Goal: Task Accomplishment & Management: Manage account settings

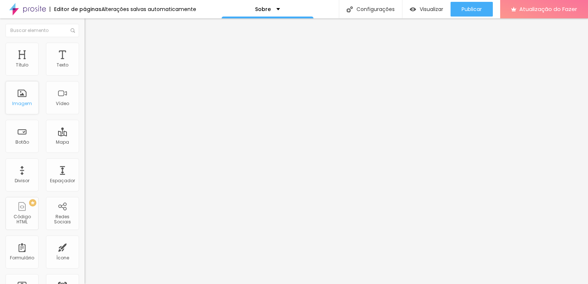
click at [24, 94] on div "Imagem" at bounding box center [22, 97] width 33 height 33
click at [85, 67] on font "Encaixotado" at bounding box center [99, 64] width 29 height 6
click at [85, 50] on li "Avançado" at bounding box center [127, 53] width 85 height 7
click at [85, 47] on li "Estilo" at bounding box center [127, 46] width 85 height 7
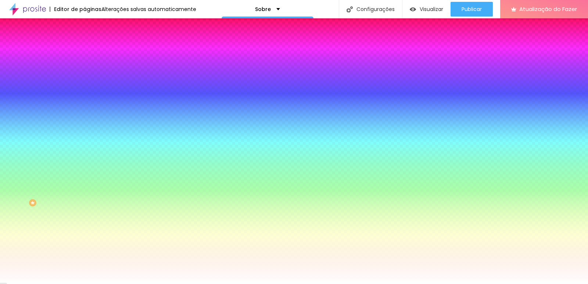
click at [89, 68] on font "Adicionar imagem" at bounding box center [110, 64] width 43 height 6
click at [85, 42] on img at bounding box center [88, 38] width 7 height 7
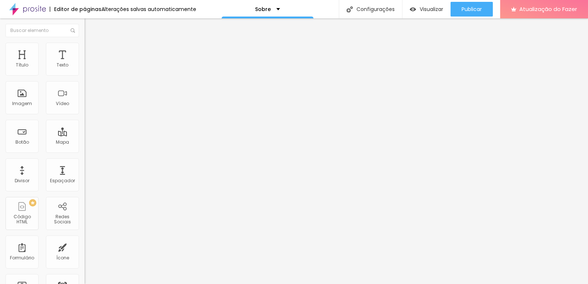
click at [85, 67] on font "Encaixotado" at bounding box center [99, 64] width 29 height 6
click at [91, 55] on font "Avançado" at bounding box center [103, 55] width 24 height 6
click at [91, 51] on font "Estilo" at bounding box center [96, 47] width 11 height 6
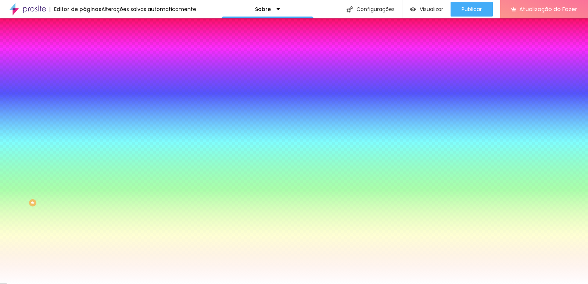
click at [85, 76] on span "Nenhum" at bounding box center [94, 73] width 19 height 6
click at [85, 76] on font "Nenhum" at bounding box center [94, 73] width 19 height 6
click at [85, 113] on font "Efeitos de fundo" at bounding box center [103, 109] width 36 height 6
click at [85, 43] on li "Conteúdo" at bounding box center [127, 38] width 85 height 7
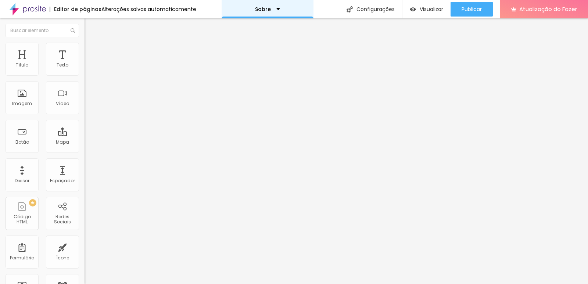
click at [273, 10] on div "Sobre" at bounding box center [267, 9] width 25 height 5
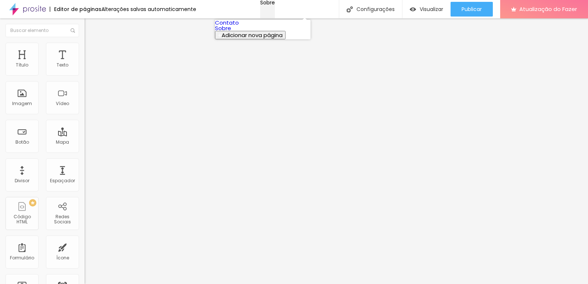
click at [273, 5] on div "Sobre" at bounding box center [267, 2] width 15 height 5
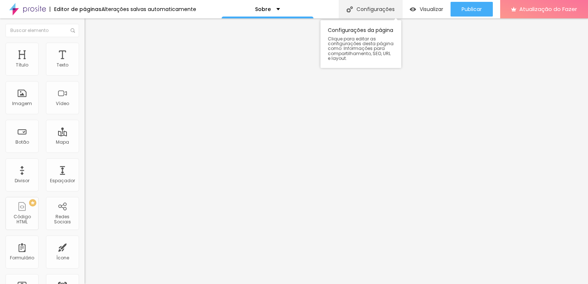
click at [388, 13] on div "Configurações" at bounding box center [370, 9] width 63 height 18
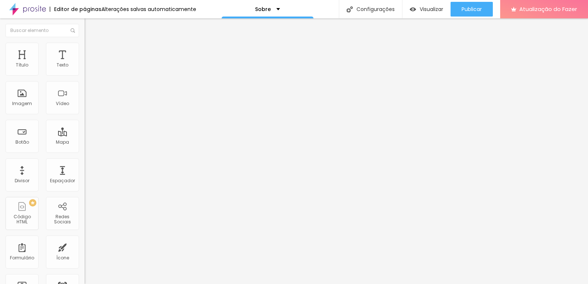
click at [264, 5] on div "Sobre" at bounding box center [268, 9] width 92 height 18
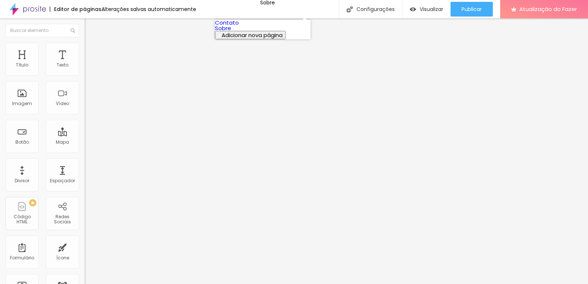
click at [257, 39] on font "Adicionar nova página" at bounding box center [252, 35] width 61 height 8
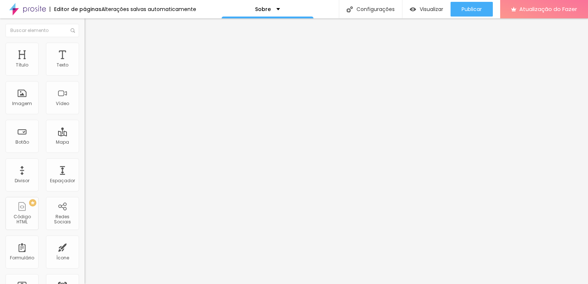
click at [39, 10] on img at bounding box center [27, 9] width 37 height 18
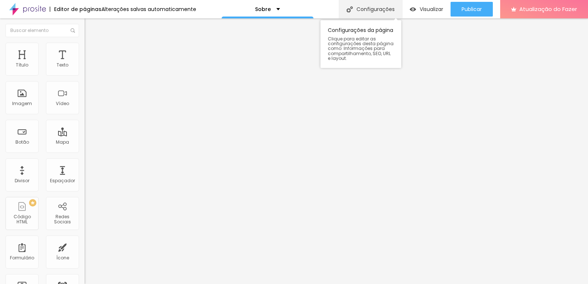
click at [374, 12] on font "Configurações" at bounding box center [376, 9] width 38 height 7
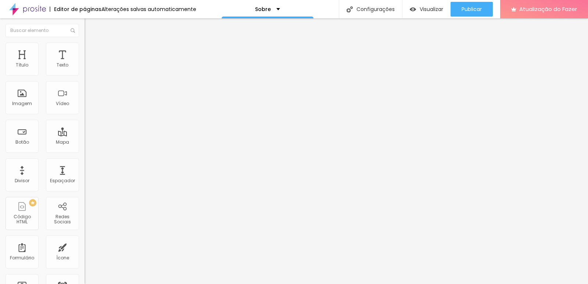
click at [21, 175] on div "Divisor" at bounding box center [22, 175] width 33 height 33
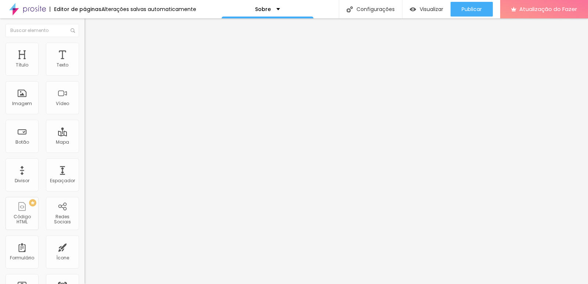
click at [91, 50] on font "Estilo" at bounding box center [96, 47] width 11 height 6
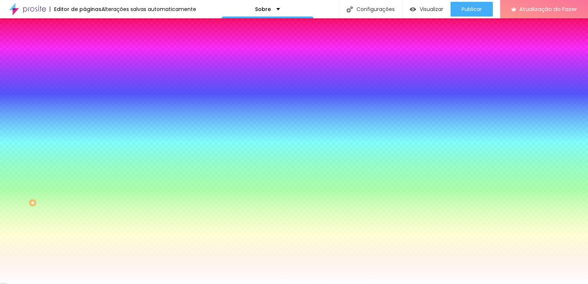
click at [91, 43] on font "Conteúdo" at bounding box center [102, 40] width 23 height 6
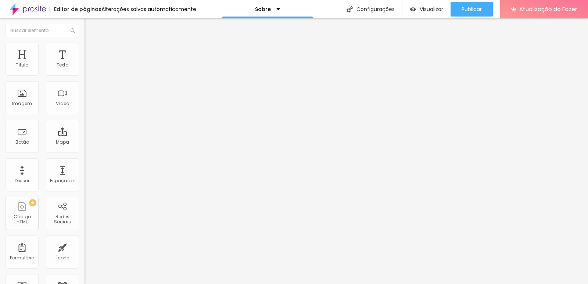
click at [85, 62] on div "Modo" at bounding box center [127, 59] width 85 height 4
click at [85, 78] on font "Completo" at bounding box center [96, 75] width 22 height 6
click at [85, 71] on span "Encaixotado" at bounding box center [99, 68] width 29 height 6
click at [85, 67] on font "Encaixotado" at bounding box center [99, 64] width 29 height 6
click at [91, 51] on font "Estilo" at bounding box center [96, 47] width 11 height 6
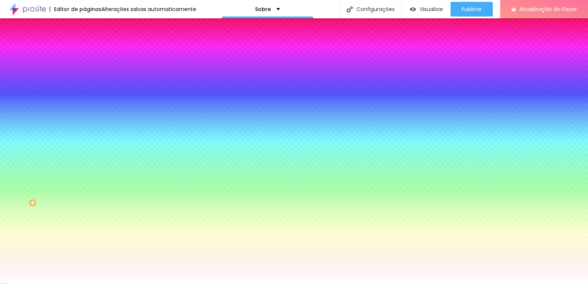
click at [85, 87] on div "Efeito da Imagem Nenhum Nenhum Paralaxe" at bounding box center [127, 77] width 85 height 20
click at [85, 76] on span "Nenhum" at bounding box center [94, 73] width 19 height 6
click at [85, 88] on span "Paralaxe" at bounding box center [94, 85] width 19 height 6
click at [85, 81] on span "Nenhum" at bounding box center [94, 78] width 19 height 6
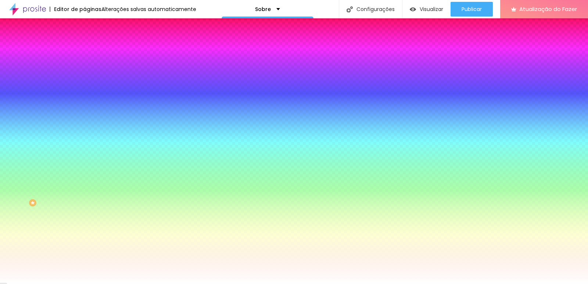
click at [85, 76] on font "Nenhum" at bounding box center [94, 73] width 19 height 6
click at [85, 57] on li "Avançado" at bounding box center [127, 53] width 85 height 7
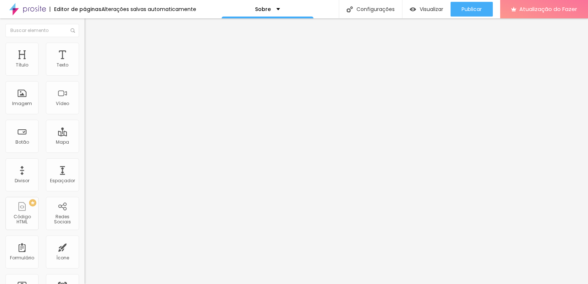
type input "223"
type input "218"
type input "213"
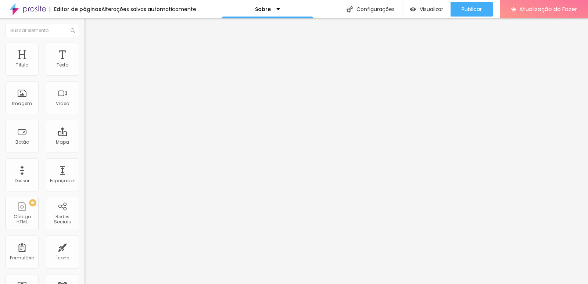
type input "213"
type input "208"
type input "197"
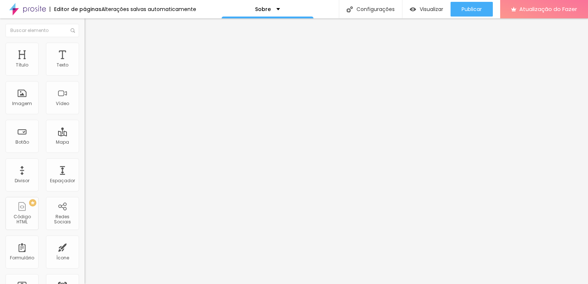
type input "192"
type input "181"
type input "176"
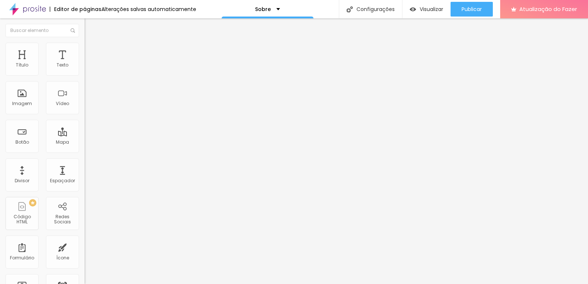
type input "176"
type input "165"
type input "160"
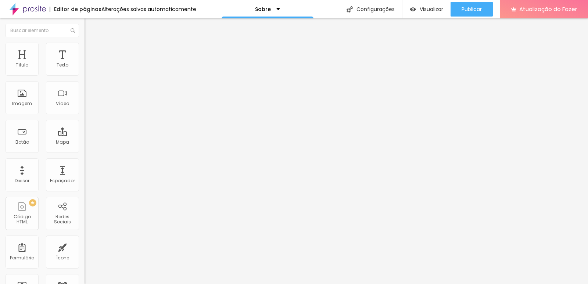
type input "150"
type input "139"
type input "123"
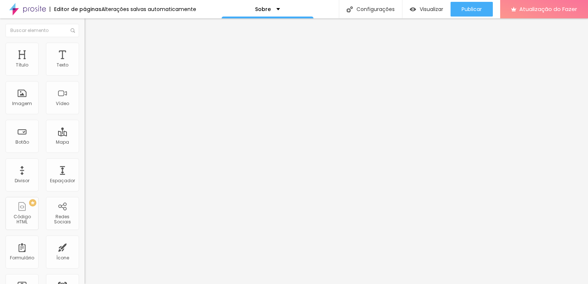
type input "123"
type input "113"
type input "97"
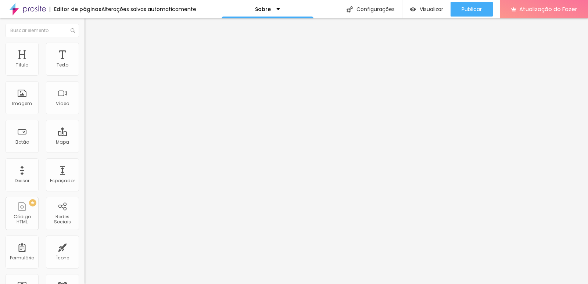
type input "86"
type input "65"
type input "55"
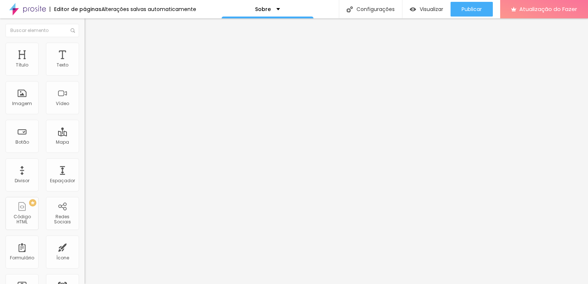
type input "55"
type input "50"
type input "39"
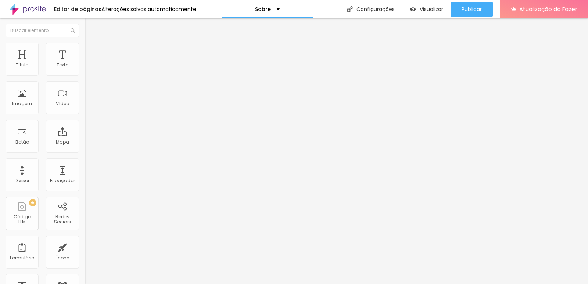
type input "28"
type input "13"
type input "7"
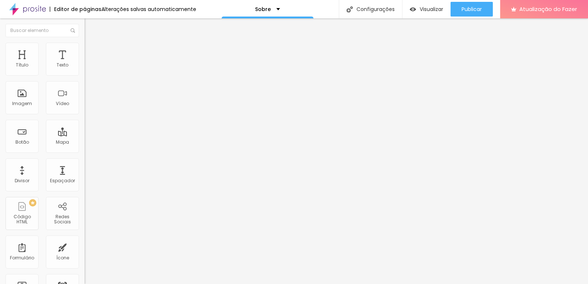
type input "7"
type input "0"
type input "23"
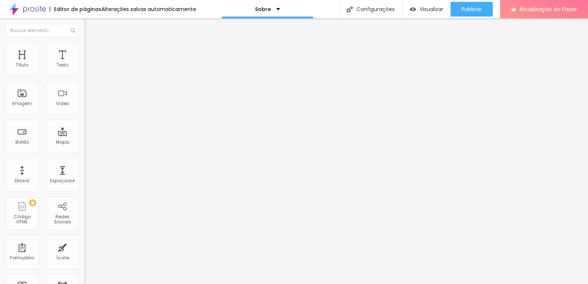
type input "65"
type input "92"
type input "129"
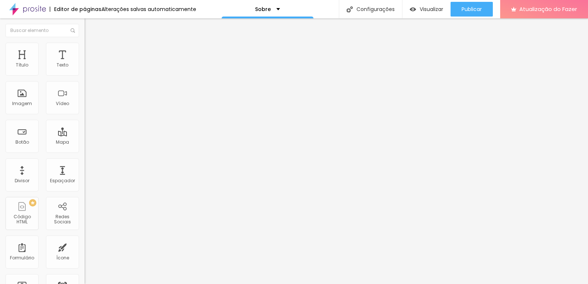
type input "129"
type input "171"
type input "197"
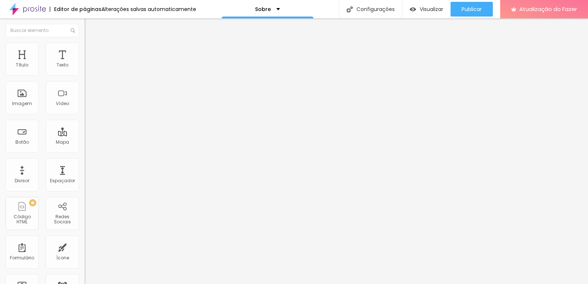
type input "208"
type input "213"
type input "218"
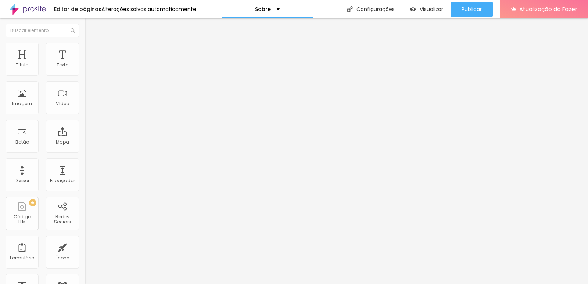
type input "218"
type input "223"
type input "250"
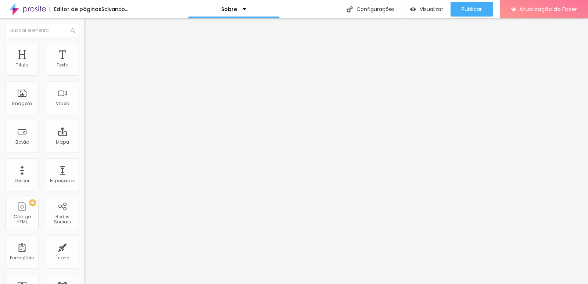
type input "255"
type input "260"
type input "266"
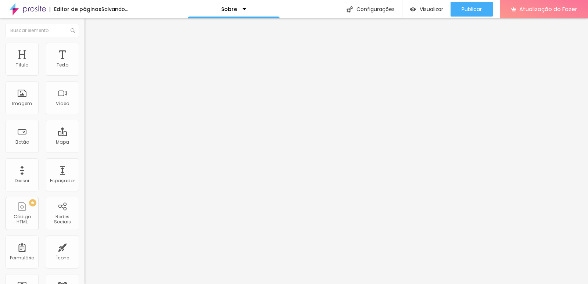
type input "266"
type input "271"
type input "281"
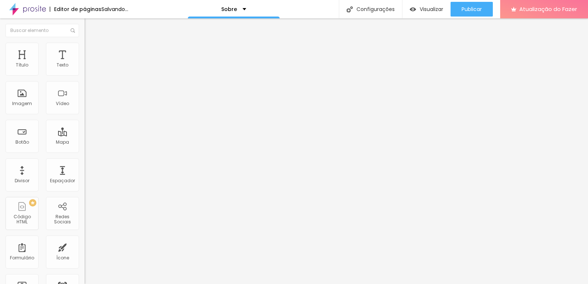
type input "292"
type input "302"
type input "308"
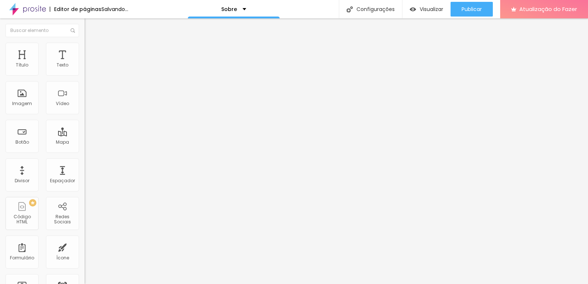
type input "308"
type input "313"
type input "345"
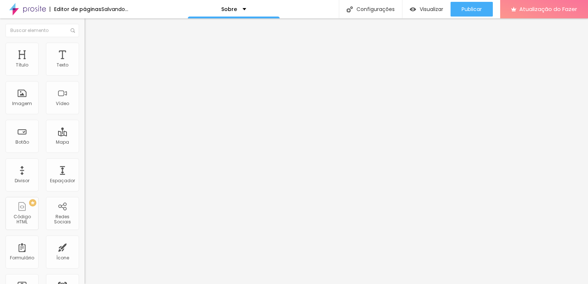
type input "376"
type input "392"
type input "418"
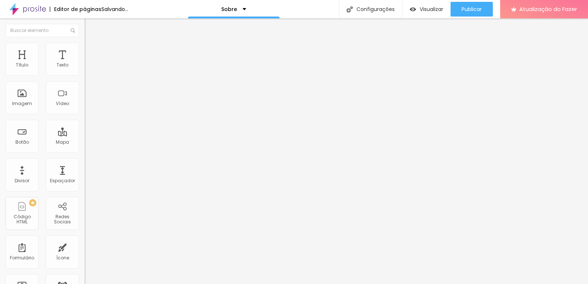
type input "418"
type input "424"
type input "429"
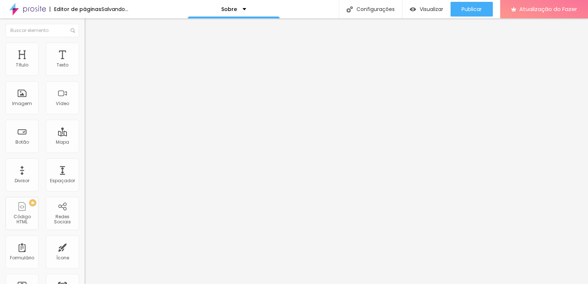
type input "439"
type input "445"
type input "450"
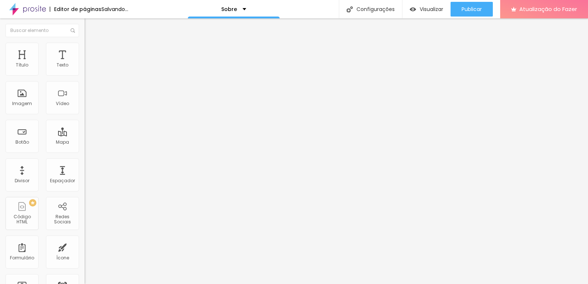
type input "450"
type input "461"
type input "466"
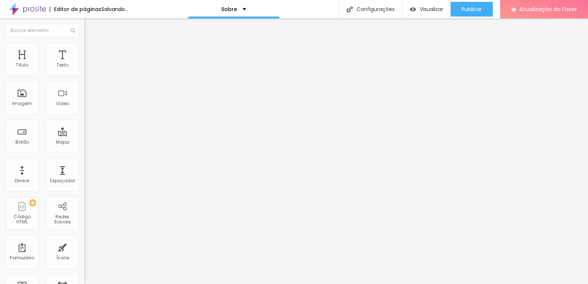
type input "476"
type input "487"
type input "500"
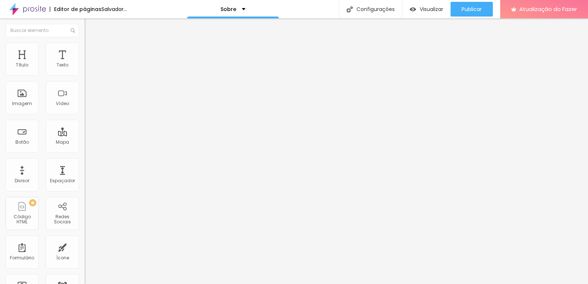
type input "500"
drag, startPoint x: 32, startPoint y: 87, endPoint x: 62, endPoint y: 87, distance: 29.4
type input "500"
click at [85, 247] on input "range" at bounding box center [108, 250] width 47 height 6
type input "5"
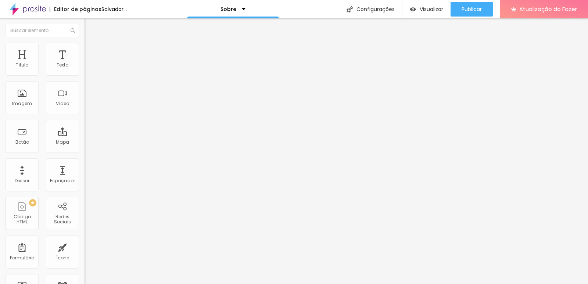
type input "5"
type input "10"
type input "15"
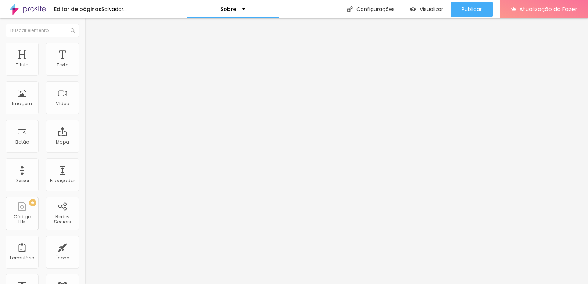
type input "20"
drag, startPoint x: 19, startPoint y: 71, endPoint x: 49, endPoint y: 72, distance: 30.2
click at [85, 143] on input "range" at bounding box center [108, 146] width 47 height 6
type input "25"
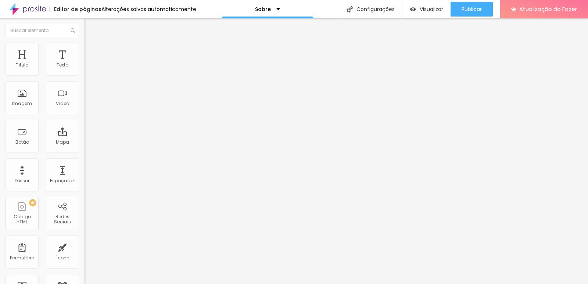
type input "25"
type input "30"
drag, startPoint x: 50, startPoint y: 72, endPoint x: 61, endPoint y: 70, distance: 11.6
click at [85, 143] on input "range" at bounding box center [108, 146] width 47 height 6
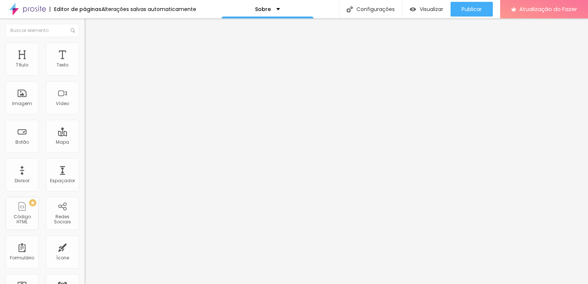
scroll to position [0, 0]
type input "25"
type input "20"
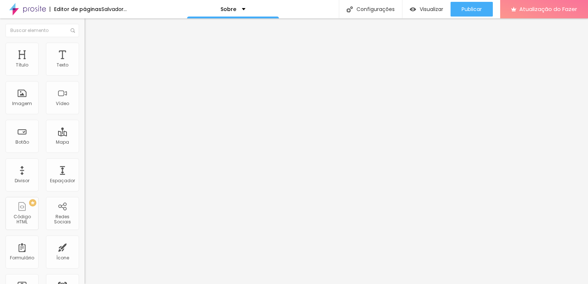
type input "15"
type input "10"
type input "5"
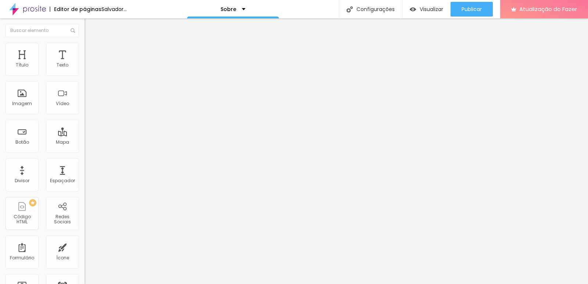
type input "5"
type input "0"
type input "5"
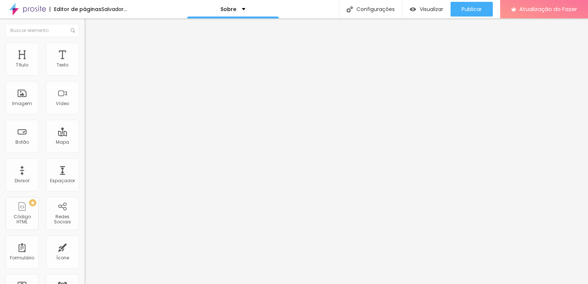
type input "10"
type input "15"
type input "20"
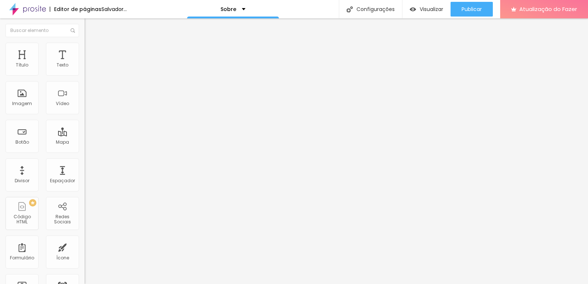
type input "20"
type input "25"
type input "30"
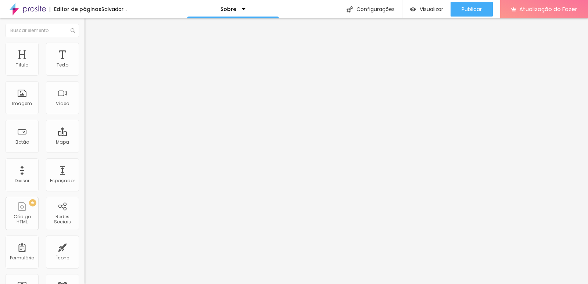
type input "20"
type input "15"
type input "10"
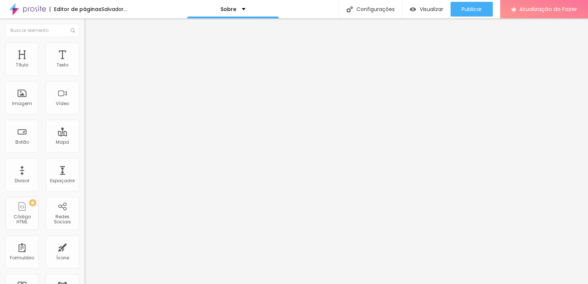
type input "10"
type input "5"
type input "0"
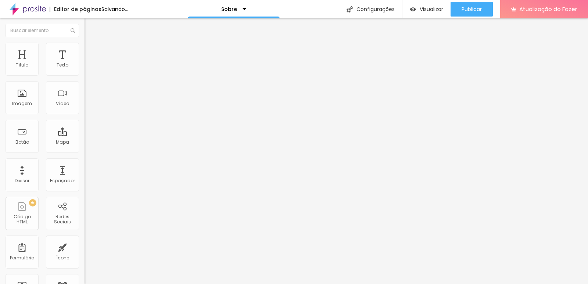
drag, startPoint x: 62, startPoint y: 71, endPoint x: 0, endPoint y: 82, distance: 63.0
type input "0"
click at [85, 143] on input "range" at bounding box center [108, 146] width 47 height 6
click at [85, 44] on img at bounding box center [88, 46] width 7 height 7
click at [85, 53] on ul "Conteúdo Estilo Avançado" at bounding box center [127, 46] width 85 height 22
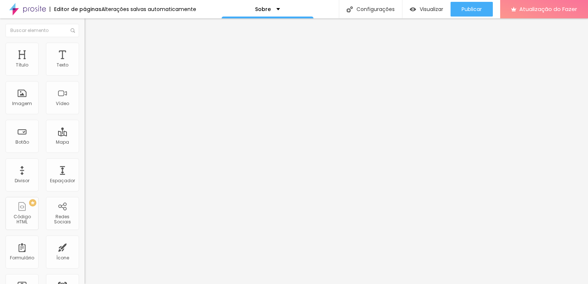
click at [85, 44] on img at bounding box center [88, 46] width 7 height 7
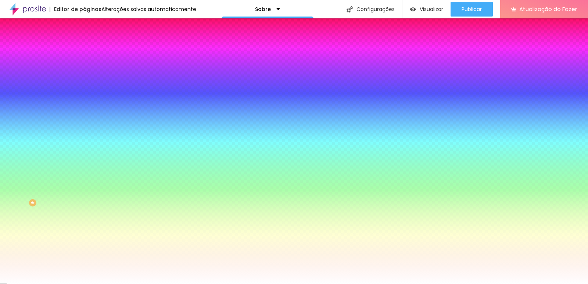
click at [85, 50] on img at bounding box center [88, 53] width 7 height 7
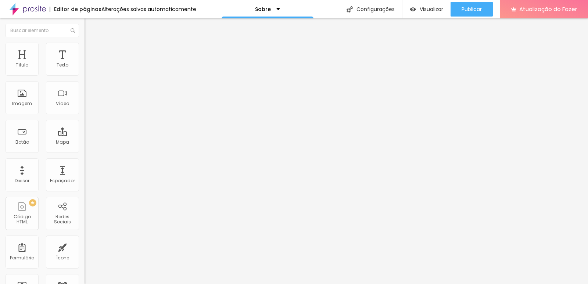
click at [85, 45] on li "Estilo" at bounding box center [127, 46] width 85 height 7
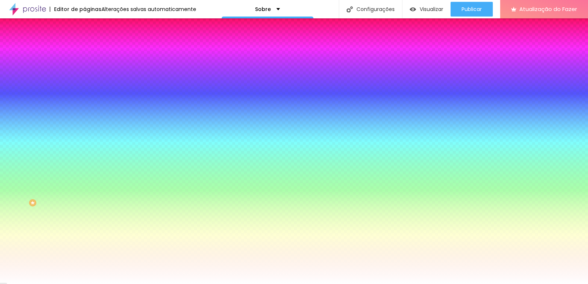
click at [85, 43] on li "Conteúdo" at bounding box center [127, 38] width 85 height 7
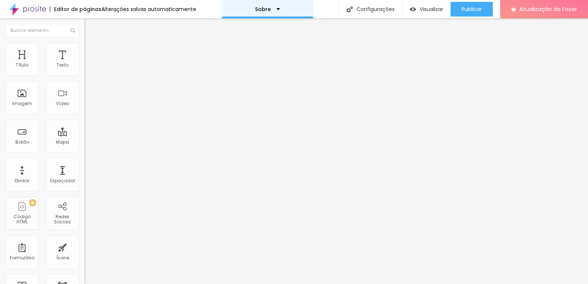
click at [268, 8] on div "Sobre" at bounding box center [267, 9] width 25 height 5
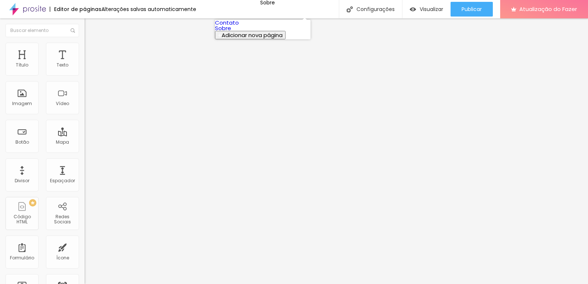
click at [231, 32] on link "Sobre" at bounding box center [223, 28] width 16 height 8
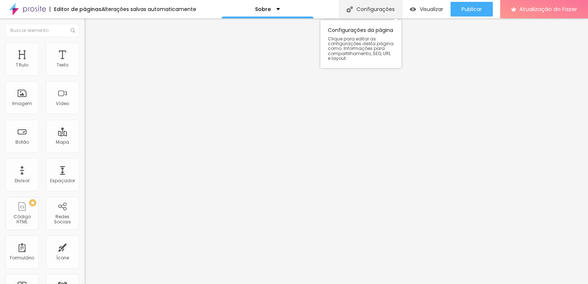
click at [386, 10] on font "Configurações" at bounding box center [376, 9] width 38 height 7
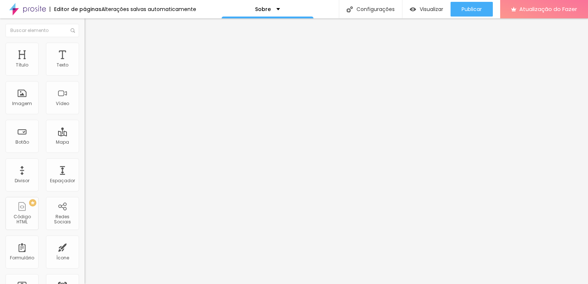
click at [34, 6] on img at bounding box center [27, 9] width 37 height 18
click at [26, 101] on font "Imagem" at bounding box center [22, 103] width 20 height 6
click at [18, 97] on div "Imagem" at bounding box center [22, 97] width 33 height 33
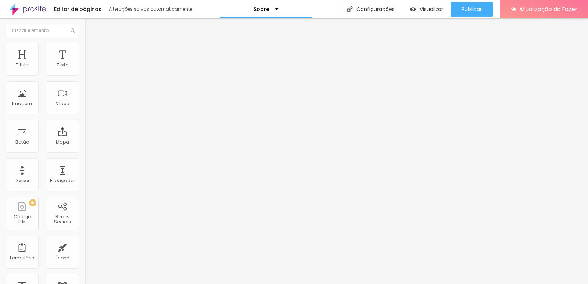
click at [85, 94] on div at bounding box center [127, 91] width 85 height 6
click at [85, 115] on font "Original" at bounding box center [94, 112] width 18 height 6
click at [85, 128] on span "Quadrado" at bounding box center [97, 125] width 24 height 6
click at [85, 124] on span "Padrão" at bounding box center [93, 121] width 17 height 6
click at [85, 120] on span "Cinema" at bounding box center [94, 116] width 18 height 6
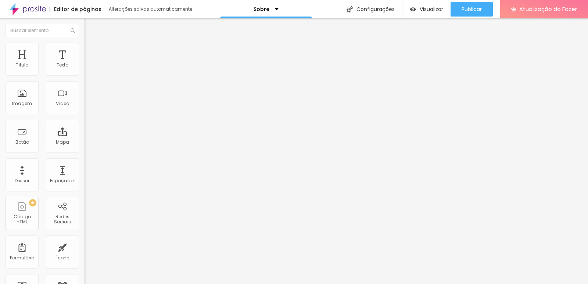
click at [85, 135] on div "Original" at bounding box center [127, 132] width 85 height 4
click at [85, 115] on span "Original" at bounding box center [94, 112] width 18 height 6
click at [89, 63] on font "Adicionar imagem" at bounding box center [110, 60] width 43 height 6
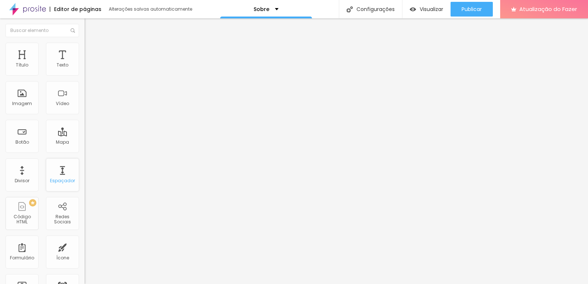
click at [67, 180] on font "Espaçador" at bounding box center [62, 181] width 25 height 6
click at [57, 63] on font "Texto" at bounding box center [63, 65] width 12 height 6
click at [85, 43] on li "Avançado" at bounding box center [127, 46] width 85 height 7
click at [89, 63] on font "Adicionar imagem" at bounding box center [110, 60] width 43 height 6
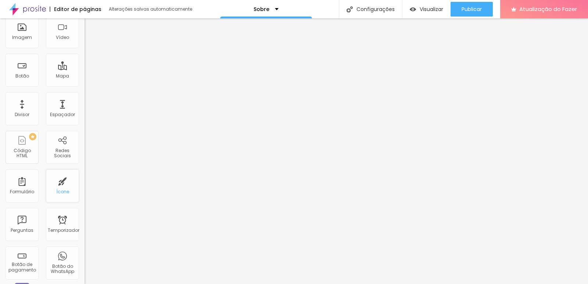
scroll to position [74, 0]
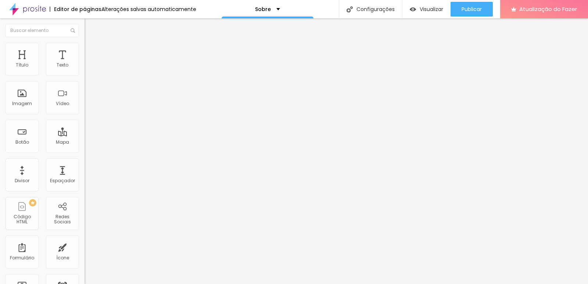
click at [90, 26] on img "button" at bounding box center [93, 27] width 6 height 6
click at [85, 46] on li "Estilo" at bounding box center [127, 46] width 85 height 7
click at [91, 53] on font "Avançado" at bounding box center [103, 55] width 24 height 6
click at [91, 50] on font "Estilo" at bounding box center [96, 47] width 11 height 6
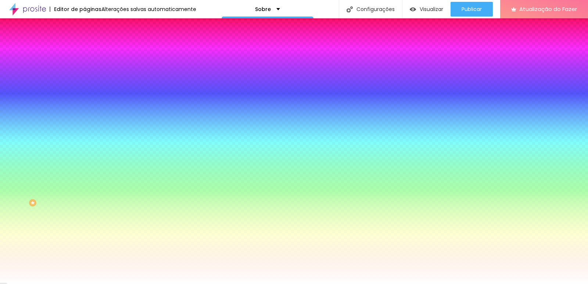
click at [89, 68] on font "Trocar imagem" at bounding box center [107, 64] width 36 height 6
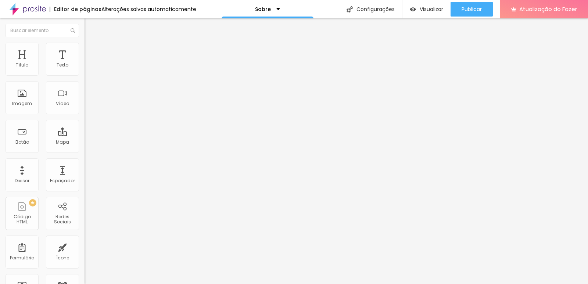
click at [89, 63] on font "Adicionar imagem" at bounding box center [110, 60] width 43 height 6
click at [85, 93] on img at bounding box center [87, 90] width 5 height 5
click at [85, 99] on img at bounding box center [87, 96] width 5 height 5
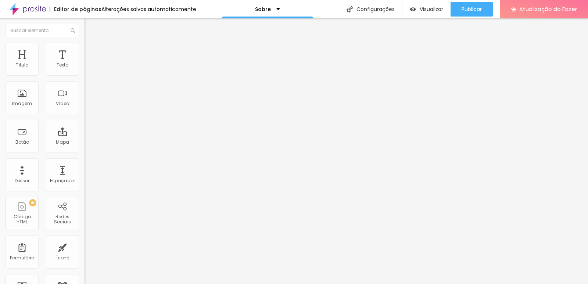
click at [85, 105] on img at bounding box center [87, 102] width 5 height 5
click at [85, 99] on img at bounding box center [87, 96] width 5 height 5
click at [85, 135] on div "Proporção Original Cinema 16:9 Padrão 4:3 Quadrado 1:1 Original" at bounding box center [127, 120] width 85 height 29
click at [85, 115] on font "Original" at bounding box center [94, 112] width 18 height 6
click at [85, 128] on font "Quadrado" at bounding box center [97, 125] width 24 height 6
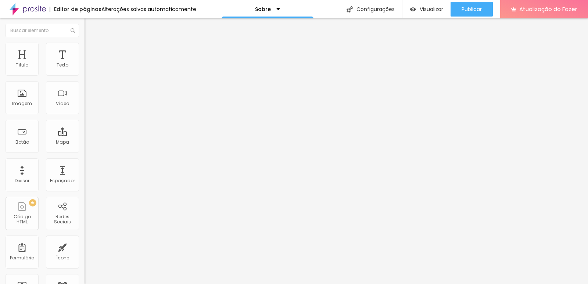
click at [85, 123] on div "Padrão 4:3" at bounding box center [127, 121] width 85 height 4
click at [85, 120] on span "Cinema" at bounding box center [94, 116] width 18 height 6
click at [85, 135] on div "Original" at bounding box center [127, 132] width 85 height 4
click at [85, 135] on div "Cinema 16:9 Padrão 4:3 Quadrado 1:1 Original" at bounding box center [127, 124] width 85 height 20
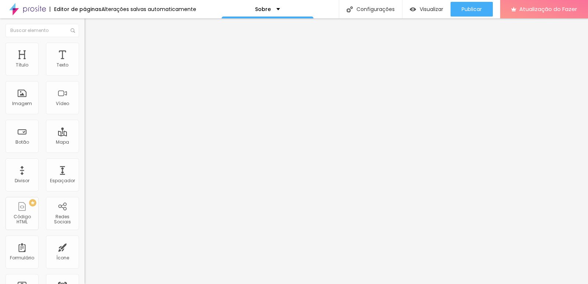
click at [85, 115] on span "Original" at bounding box center [94, 112] width 18 height 6
click at [85, 253] on div "Editar nulo Conteúdo Estilo Avançado Trocar imagem Descrição da imagem (Alt) Al…" at bounding box center [127, 151] width 85 height 266
click at [91, 49] on font "Estilo" at bounding box center [96, 47] width 11 height 6
type input "7"
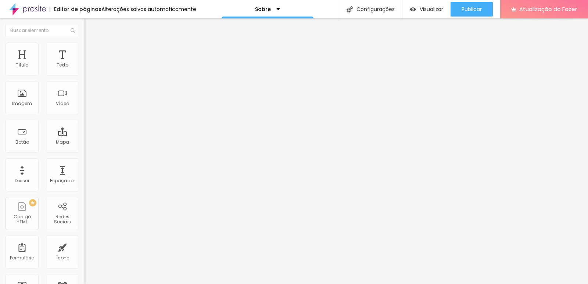
type input "33"
type input "49"
type input "63"
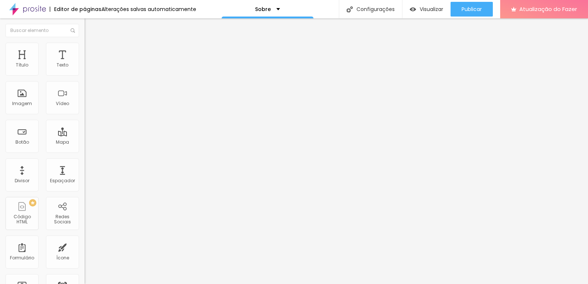
type input "63"
type input "76"
type input "86"
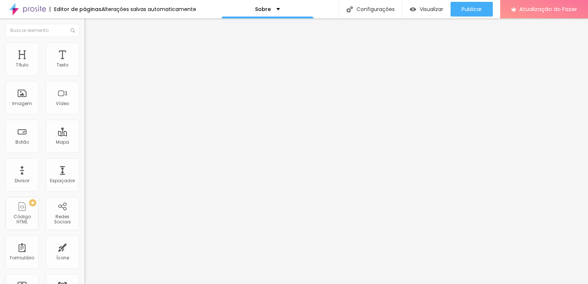
type input "145"
type input "155"
type input "158"
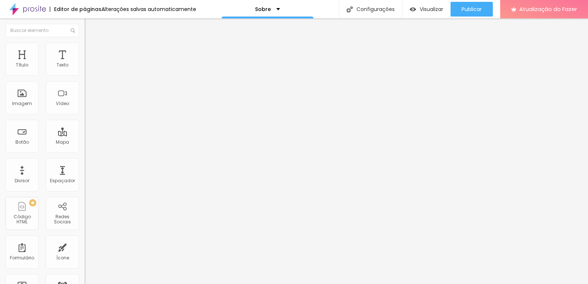
type input "158"
type input "160"
type input "163"
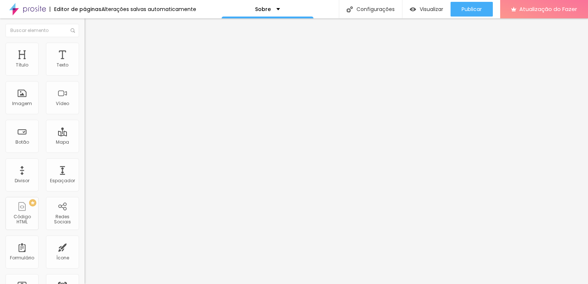
type input "165"
type input "166"
type input "168"
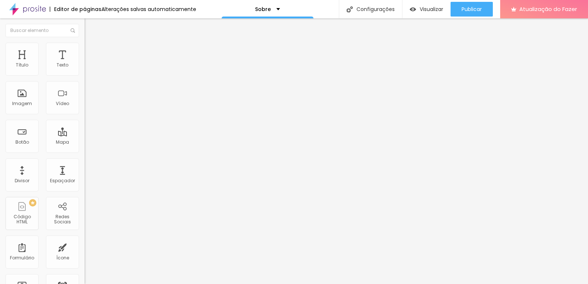
type input "168"
type input "170"
type input "171"
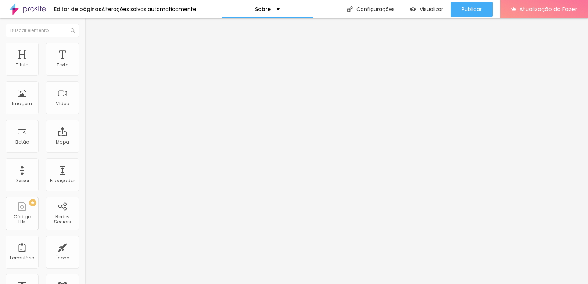
type input "174"
type input "176"
type input "178"
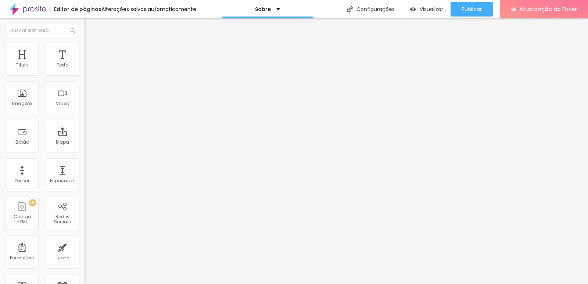
type input "178"
type input "179"
type input "200"
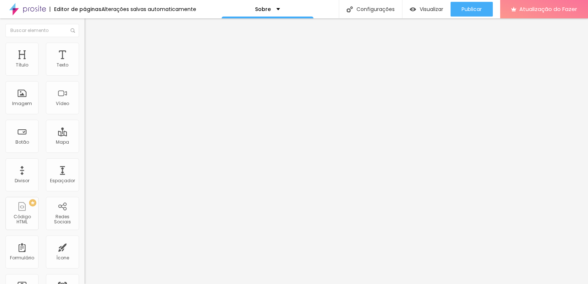
drag, startPoint x: 15, startPoint y: 92, endPoint x: 71, endPoint y: 92, distance: 56.6
type input "200"
click at [85, 161] on input "range" at bounding box center [108, 164] width 47 height 6
click at [85, 165] on div "Editar nulo Conteúdo Estilo Avançado Tamanho 100 px % 200 Borda arredondada Som…" at bounding box center [127, 151] width 85 height 266
click at [91, 54] on font "Avançado" at bounding box center [103, 55] width 24 height 6
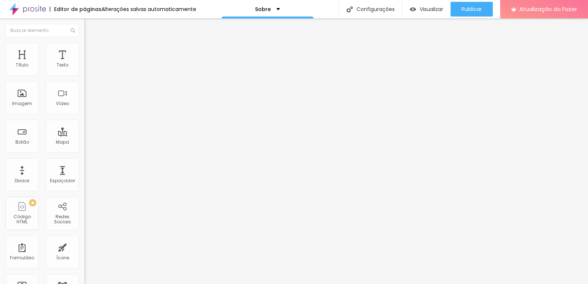
type input "7"
type input "9"
type input "10"
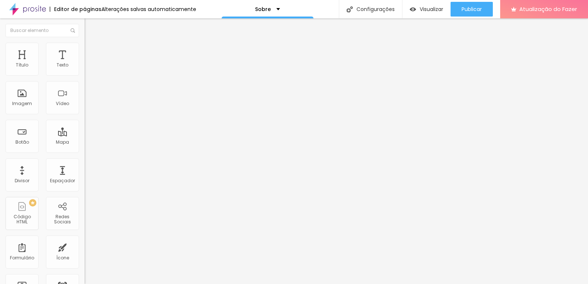
type input "10"
type input "11"
type input "12"
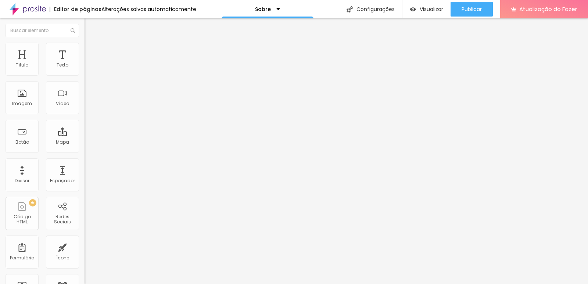
type input "14"
type input "16"
type input "17"
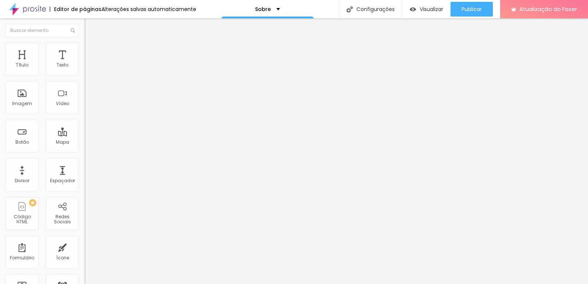
type input "17"
type input "18"
type input "19"
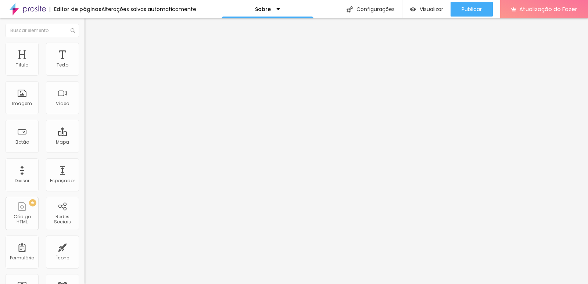
type input "21"
type input "22"
type input "24"
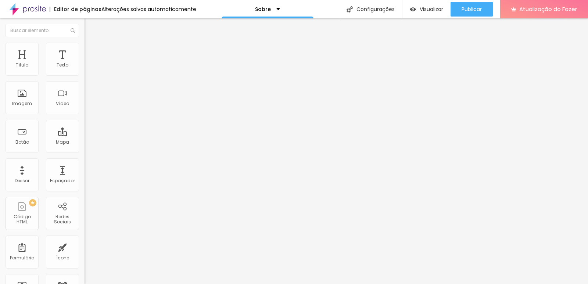
type input "24"
type input "25"
type input "27"
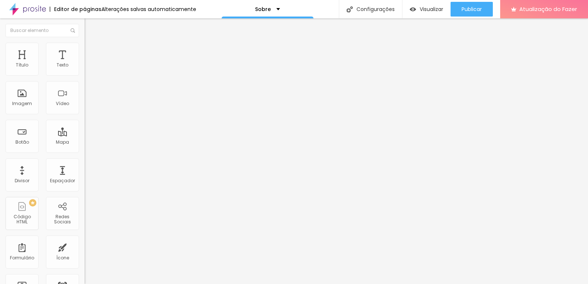
type input "28"
type input "29"
type input "30"
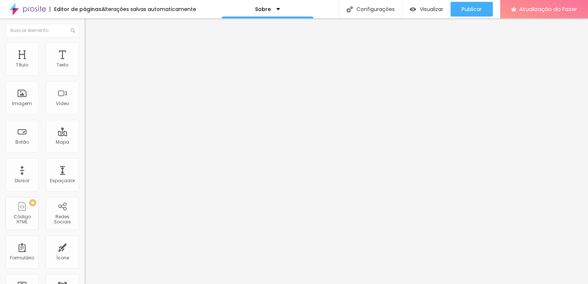
type input "30"
type input "31"
type input "32"
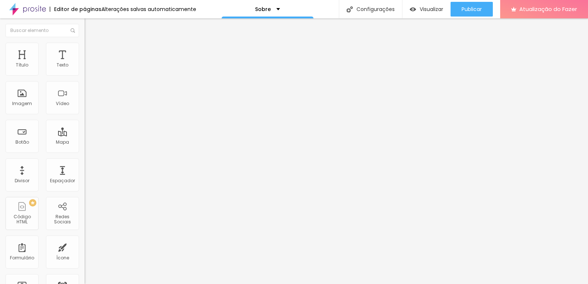
type input "34"
type input "37"
type input "39"
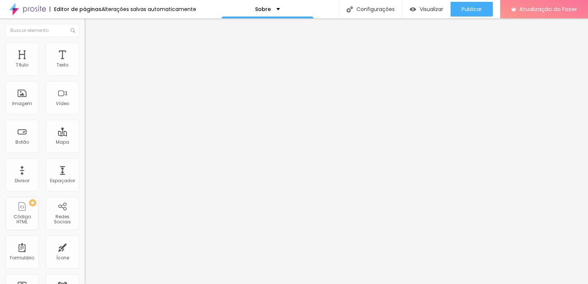
type input "39"
type input "42"
type input "44"
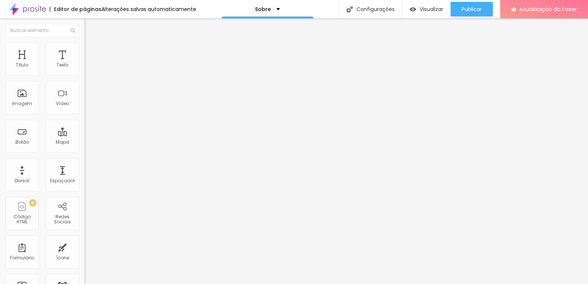
type input "46"
type input "47"
type input "48"
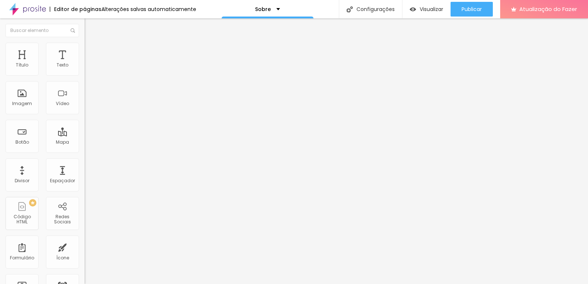
type input "48"
type input "49"
type input "50"
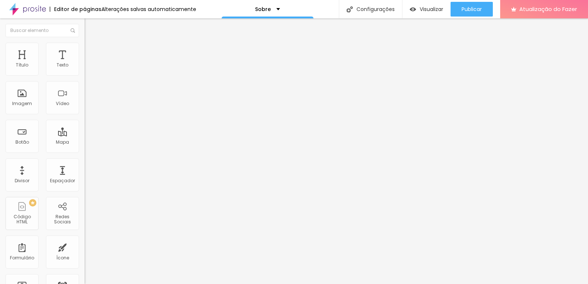
type input "51"
type input "52"
type input "53"
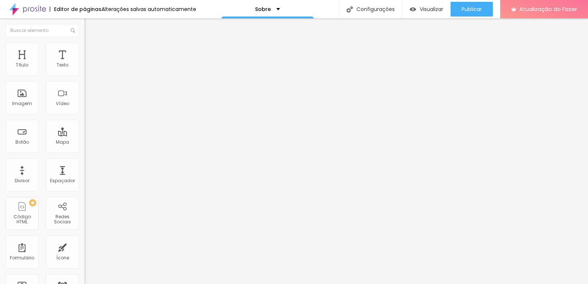
type input "53"
type input "54"
type input "55"
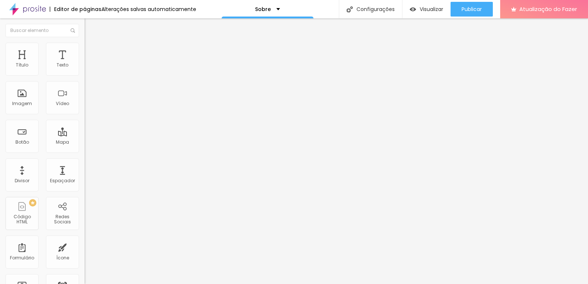
type input "57"
type input "58"
type input "59"
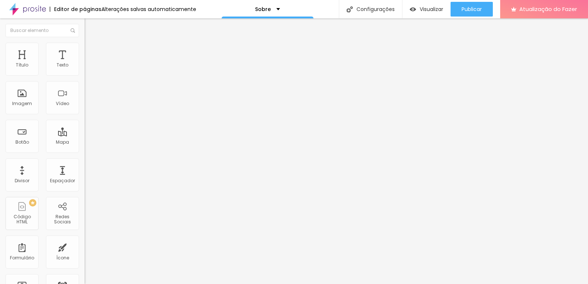
type input "59"
type input "61"
type input "62"
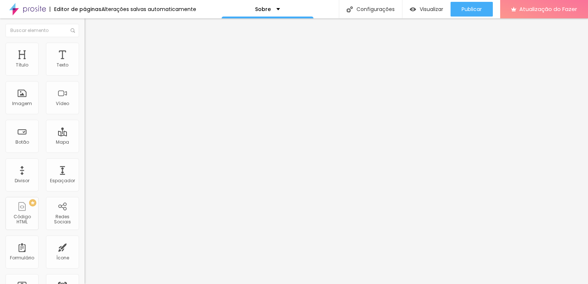
type input "66"
type input "70"
type input "72"
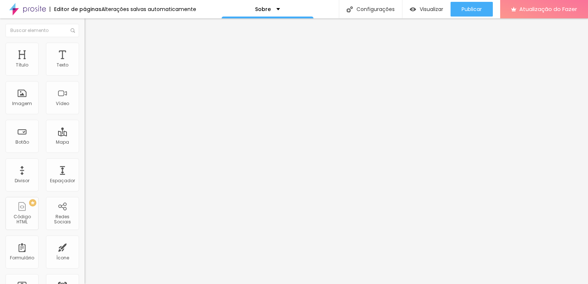
type input "72"
type input "74"
type input "77"
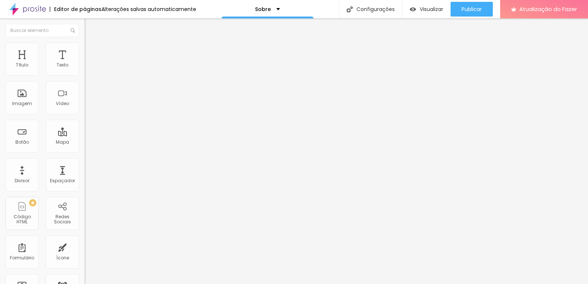
type input "81"
type input "83"
type input "86"
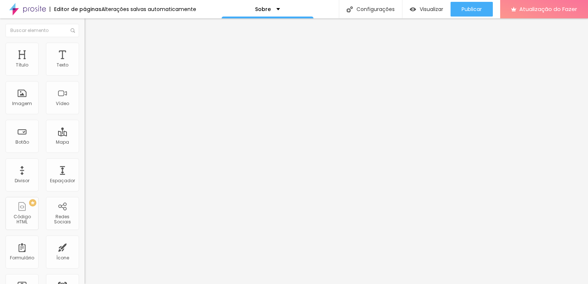
type input "86"
type input "88"
type input "91"
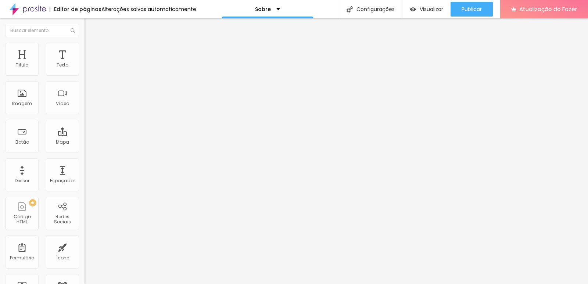
type input "95"
type input "100"
drag, startPoint x: 21, startPoint y: 86, endPoint x: 67, endPoint y: 85, distance: 46.7
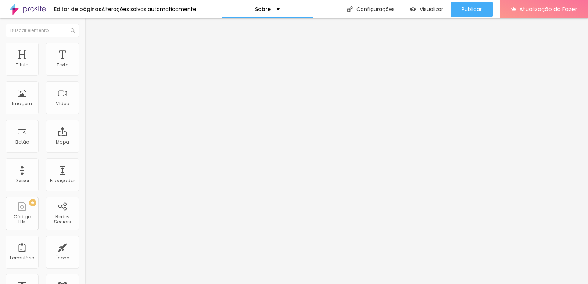
click at [85, 247] on input "range" at bounding box center [108, 250] width 47 height 6
type input "83"
type input "72"
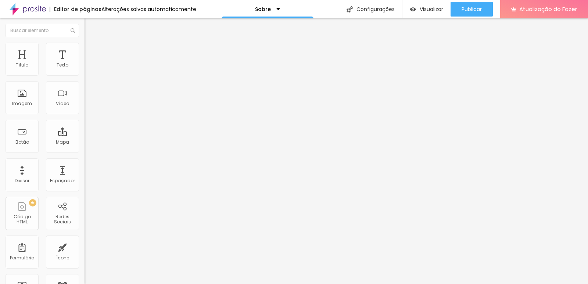
type input "64"
type input "58"
type input "52"
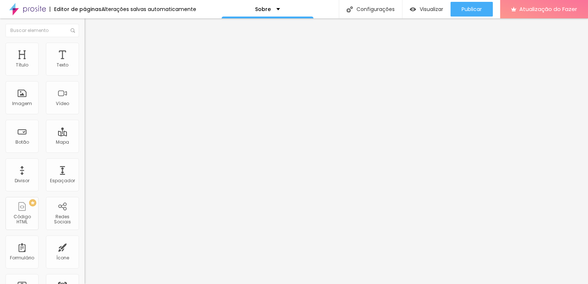
type input "52"
type input "49"
type input "47"
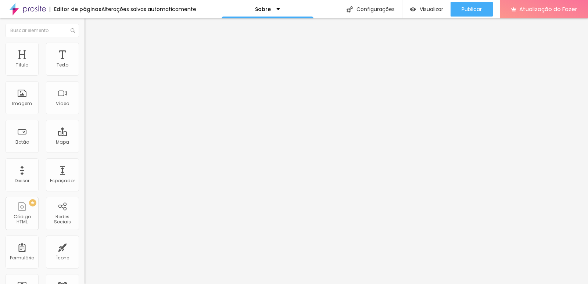
type input "44"
type input "40"
type input "35"
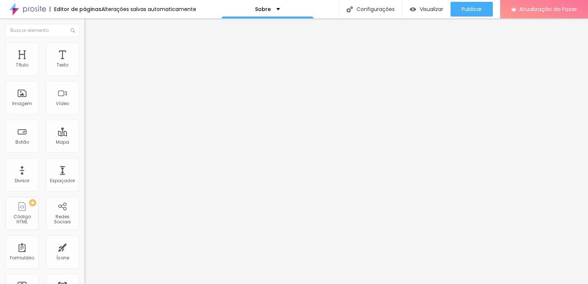
type input "35"
type input "29"
type input "17"
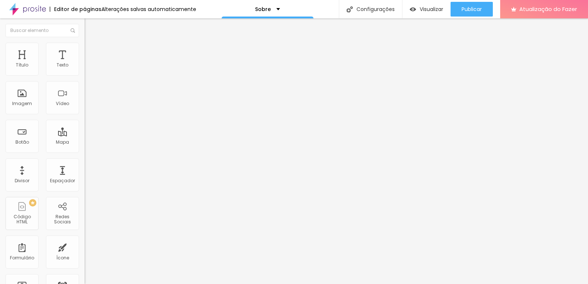
type input "5"
type input "0"
drag, startPoint x: 64, startPoint y: 85, endPoint x: 0, endPoint y: 92, distance: 64.0
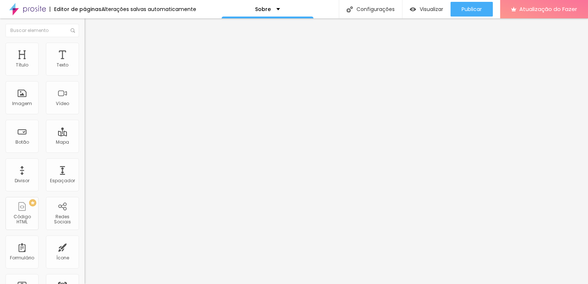
type input "0"
click at [85, 247] on input "range" at bounding box center [108, 250] width 47 height 6
type input "11"
type input "28"
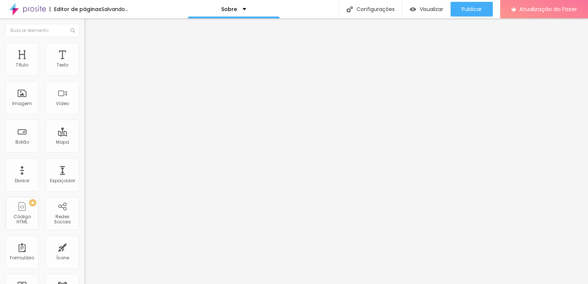
type input "28"
type input "33"
type input "39"
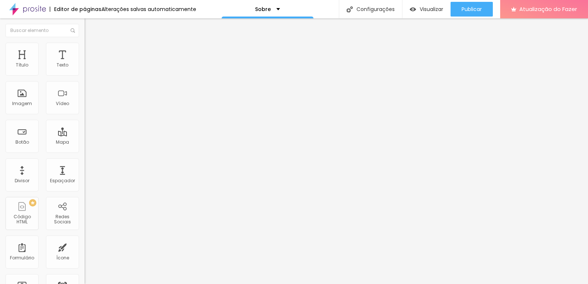
type input "40"
type input "41"
type input "42"
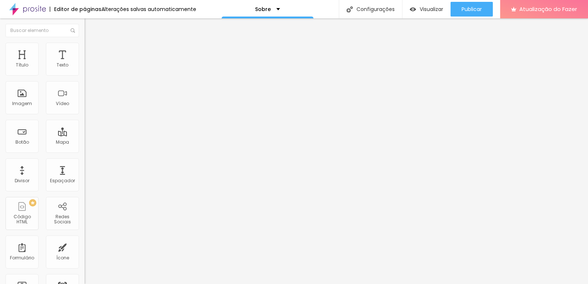
type input "42"
type input "43"
type input "44"
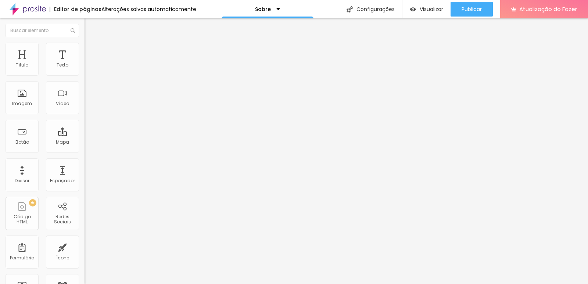
type input "47"
type input "49"
type input "51"
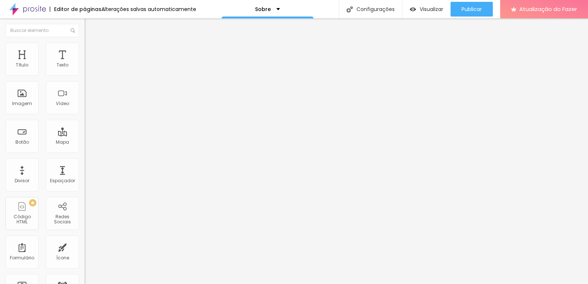
type input "51"
drag, startPoint x: 21, startPoint y: 72, endPoint x: 29, endPoint y: 84, distance: 14.6
click at [85, 143] on input "range" at bounding box center [108, 146] width 47 height 6
click at [85, 45] on li "Estilo" at bounding box center [127, 46] width 85 height 7
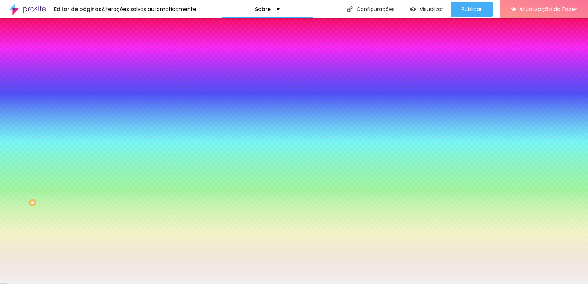
click at [85, 70] on div at bounding box center [127, 70] width 85 height 0
drag, startPoint x: 65, startPoint y: 105, endPoint x: 66, endPoint y: 115, distance: 9.6
click at [66, 115] on div at bounding box center [294, 142] width 588 height 284
click at [65, 115] on div at bounding box center [294, 142] width 588 height 284
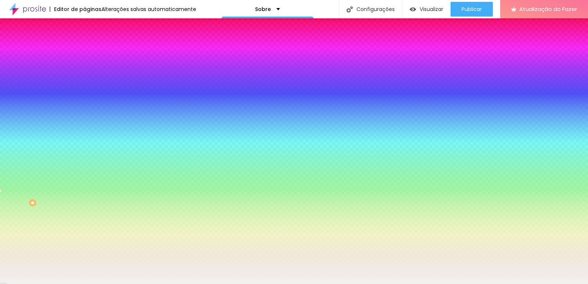
click at [65, 115] on div at bounding box center [294, 142] width 588 height 284
click at [64, 112] on div at bounding box center [294, 142] width 588 height 284
click at [55, 90] on div at bounding box center [294, 142] width 588 height 284
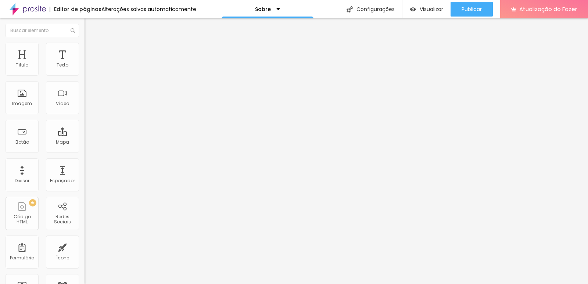
click at [85, 44] on li "Estilo" at bounding box center [127, 46] width 85 height 7
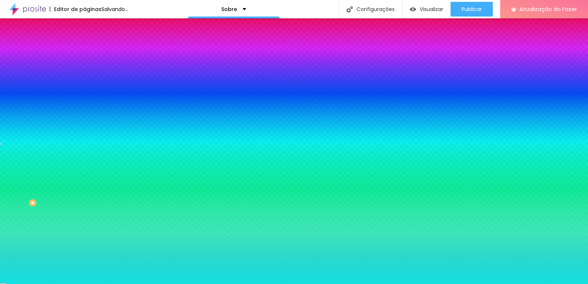
drag, startPoint x: 19, startPoint y: 90, endPoint x: 66, endPoint y: 92, distance: 46.8
click at [85, 163] on input "range" at bounding box center [108, 166] width 47 height 6
drag, startPoint x: 63, startPoint y: 90, endPoint x: 49, endPoint y: 90, distance: 13.2
click at [85, 163] on input "range" at bounding box center [108, 166] width 47 height 6
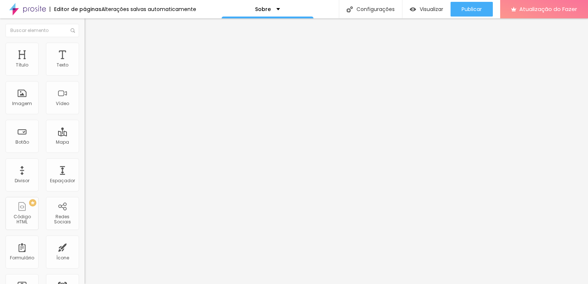
click at [85, 50] on img at bounding box center [88, 53] width 7 height 7
click at [85, 43] on li "Estilo" at bounding box center [127, 46] width 85 height 7
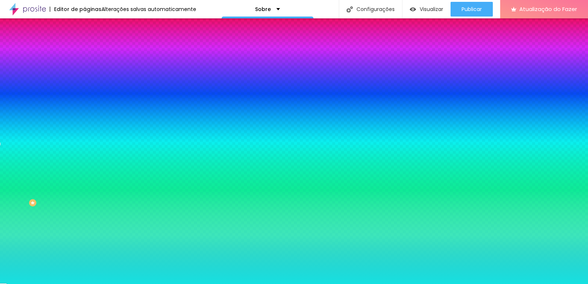
drag, startPoint x: 18, startPoint y: 90, endPoint x: 51, endPoint y: 92, distance: 33.9
click at [85, 163] on input "range" at bounding box center [108, 166] width 47 height 6
drag, startPoint x: 52, startPoint y: 89, endPoint x: 18, endPoint y: 93, distance: 34.4
click at [85, 163] on input "range" at bounding box center [108, 166] width 47 height 6
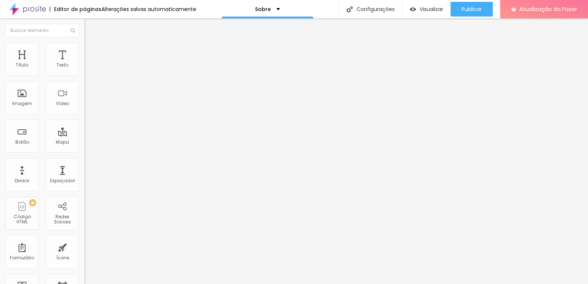
click at [85, 73] on img at bounding box center [87, 70] width 5 height 5
click at [85, 48] on li "Estilo" at bounding box center [127, 46] width 85 height 7
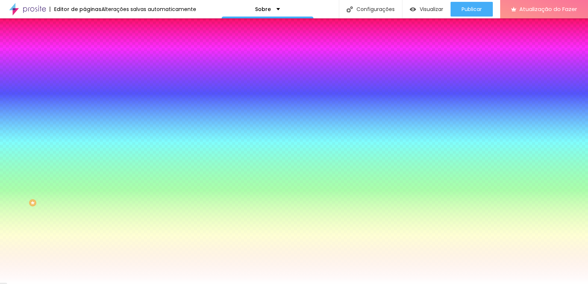
click at [85, 50] on li "Avançado" at bounding box center [127, 53] width 85 height 7
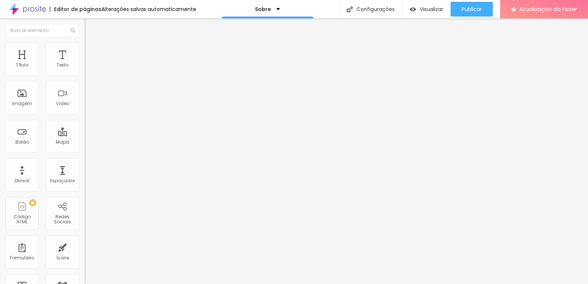
click at [85, 74] on img at bounding box center [87, 76] width 5 height 5
click at [85, 281] on button "+ Adicionar Ícone" at bounding box center [108, 284] width 46 height 7
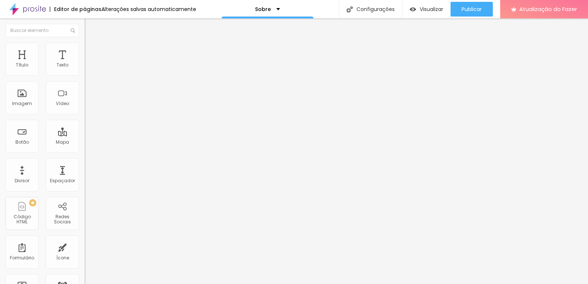
drag, startPoint x: 38, startPoint y: 135, endPoint x: 0, endPoint y: 135, distance: 37.5
click at [85, 147] on font "Instagram" at bounding box center [97, 150] width 24 height 6
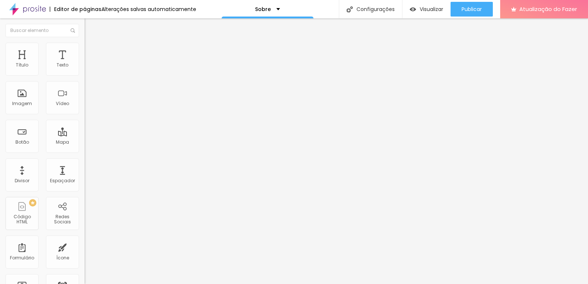
click at [85, 250] on input "https://" at bounding box center [129, 253] width 88 height 7
paste input "[URL][DOMAIN_NAME]"
drag, startPoint x: 41, startPoint y: 120, endPoint x: 0, endPoint y: 117, distance: 41.3
drag, startPoint x: 31, startPoint y: 119, endPoint x: 41, endPoint y: 120, distance: 10.0
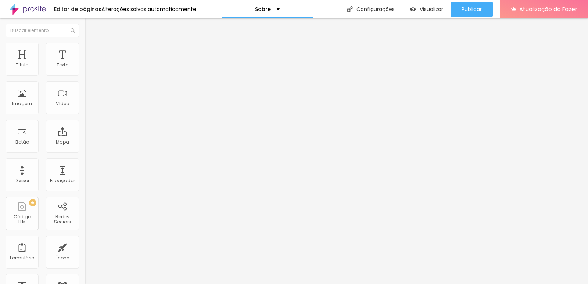
click at [85, 250] on input "https://https://www.instagram.com/mlabdiagnosticovet/" at bounding box center [129, 253] width 88 height 7
click at [85, 147] on font "Instagram" at bounding box center [97, 150] width 24 height 6
click at [85, 67] on div "Instagram" at bounding box center [127, 108] width 85 height 102
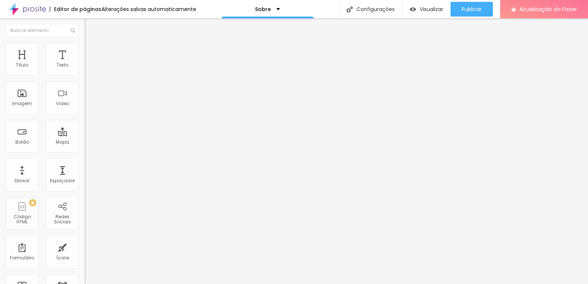
click at [85, 157] on div "TikTok" at bounding box center [127, 201] width 85 height 88
click at [89, 161] on div "TikTok" at bounding box center [127, 202] width 76 height 82
click at [46, 284] on li "TikTok" at bounding box center [32, 287] width 65 height 7
click at [89, 89] on div "TikTok" at bounding box center [127, 85] width 76 height 7
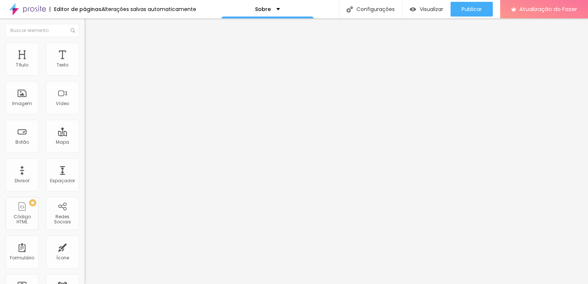
click at [85, 198] on div "Editar nulo Conteúdo Estilo Avançado Instagram Rede social TikTok Endereço URL …" at bounding box center [127, 151] width 85 height 266
click at [85, 86] on div "Instagram Rede social Instagram Endereço URL https://www.instagram.com/mlabdiag…" at bounding box center [127, 280] width 85 height 446
click at [85, 89] on div "Instagram Rede social Instagram Endereço URL https://www.instagram.com/mlabdiag…" at bounding box center [127, 280] width 85 height 446
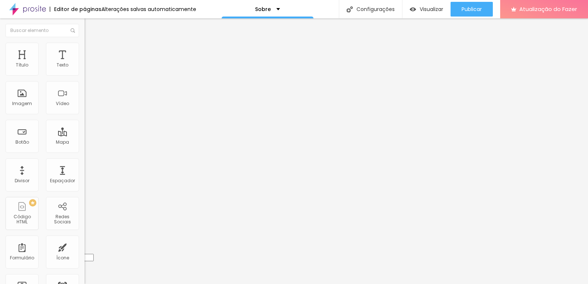
drag, startPoint x: 8, startPoint y: 89, endPoint x: 10, endPoint y: 85, distance: 3.8
click at [85, 85] on div "Instagram Rede social Instagram Endereço URL https://www.instagram.com/mlabdiag…" at bounding box center [127, 280] width 85 height 446
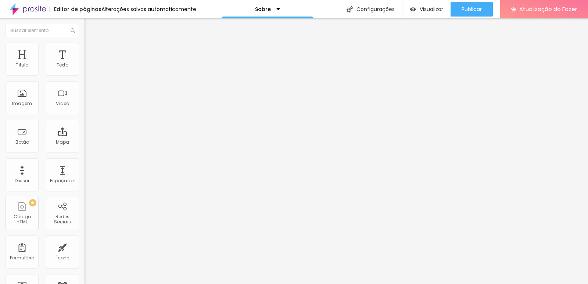
click at [85, 149] on div "Instagram" at bounding box center [127, 151] width 85 height 4
click at [85, 250] on input "[URL][DOMAIN_NAME]" at bounding box center [129, 253] width 88 height 7
drag, startPoint x: 30, startPoint y: 120, endPoint x: 10, endPoint y: 124, distance: 20.7
click at [85, 250] on input "[URL][DOMAIN_NAME]" at bounding box center [129, 253] width 88 height 7
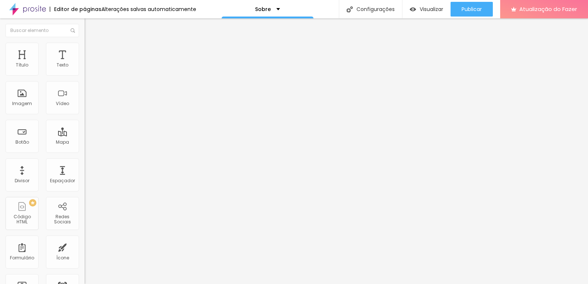
paste input "https://"
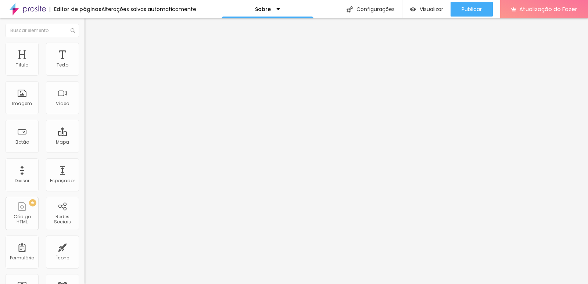
paste input "21993485483"
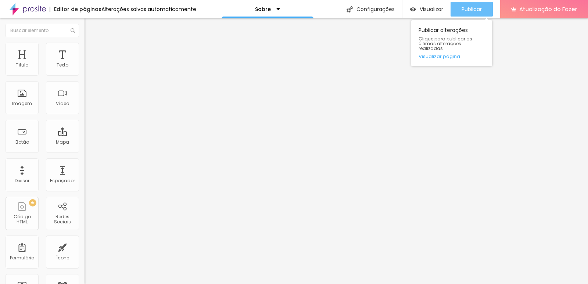
drag, startPoint x: 469, startPoint y: 8, endPoint x: 466, endPoint y: 13, distance: 5.1
click at [469, 8] on font "Publicar" at bounding box center [472, 9] width 20 height 7
click at [466, 13] on div "Publicar" at bounding box center [472, 9] width 20 height 15
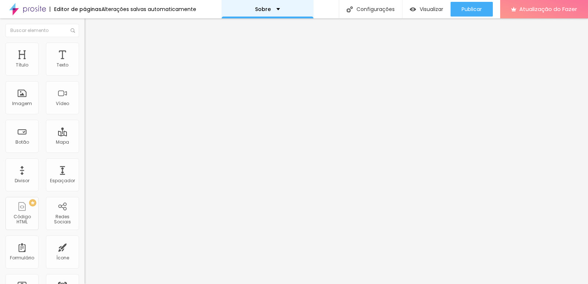
click at [267, 11] on font "Sobre" at bounding box center [263, 9] width 16 height 7
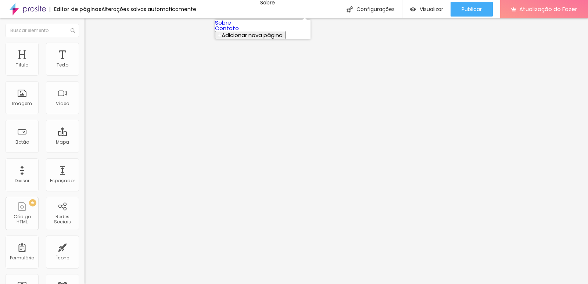
click at [239, 32] on link "Contato" at bounding box center [227, 28] width 24 height 8
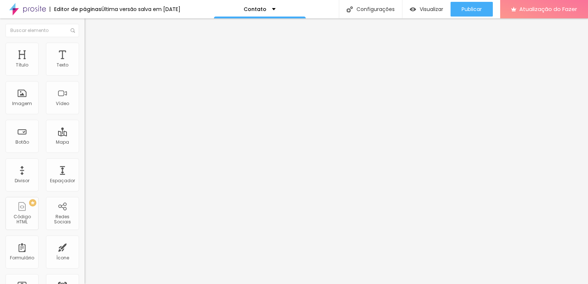
drag, startPoint x: 51, startPoint y: 84, endPoint x: 0, endPoint y: 77, distance: 51.2
click at [85, 77] on div "Endereço Alboom [GEOGRAPHIC_DATA] [GEOGRAPHIC_DATA] 15 Ampliação" at bounding box center [127, 130] width 85 height 147
paste input "[STREET_ADDRESS]"
type input "[STREET_ADDRESS]"
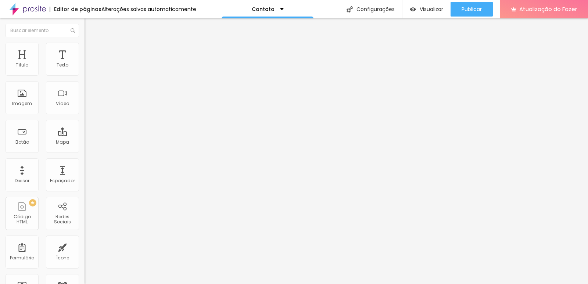
scroll to position [0, 0]
click at [89, 72] on div "Contato" at bounding box center [126, 68] width 75 height 7
click at [51, 284] on div "Contato" at bounding box center [37, 289] width 70 height 4
click at [89, 72] on div "Contato" at bounding box center [126, 68] width 75 height 7
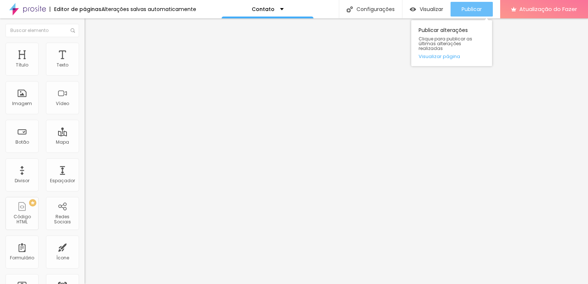
click at [462, 10] on font "Publicar" at bounding box center [472, 9] width 20 height 7
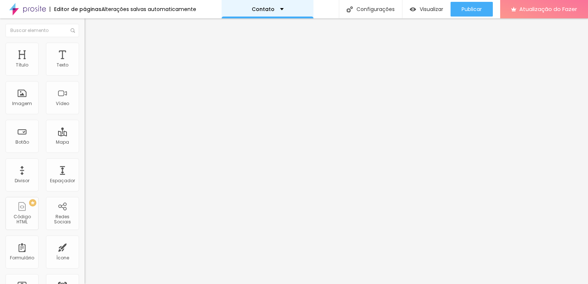
click at [270, 11] on font "Contato" at bounding box center [263, 9] width 23 height 7
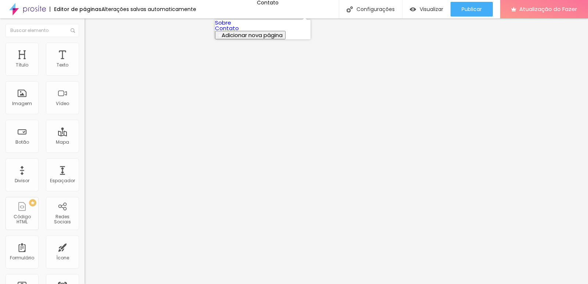
click at [231, 26] on link "Sobre" at bounding box center [223, 23] width 16 height 8
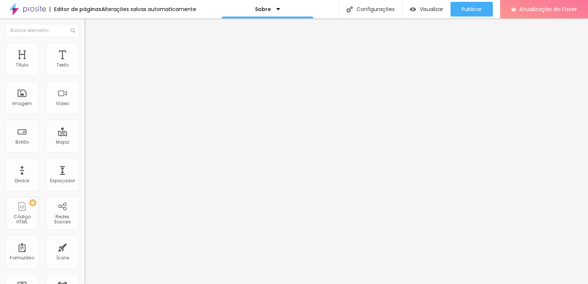
drag, startPoint x: 63, startPoint y: 135, endPoint x: 74, endPoint y: 133, distance: 10.9
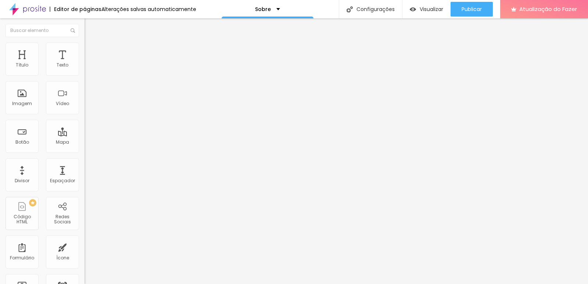
type input "[URL][DOMAIN_NAME]"
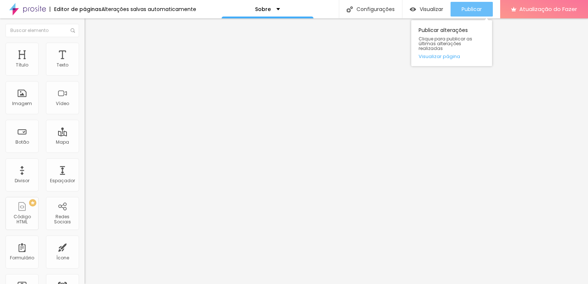
click at [471, 12] on font "Publicar" at bounding box center [472, 9] width 20 height 7
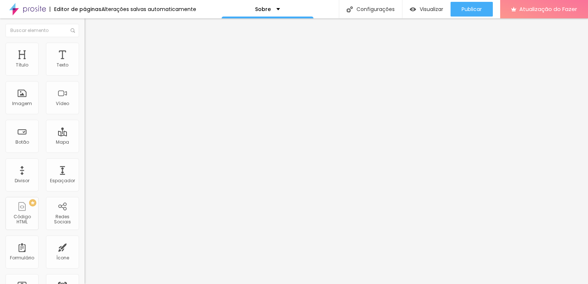
click at [39, 10] on img at bounding box center [27, 9] width 37 height 18
